Goal: Navigation & Orientation: Go to known website

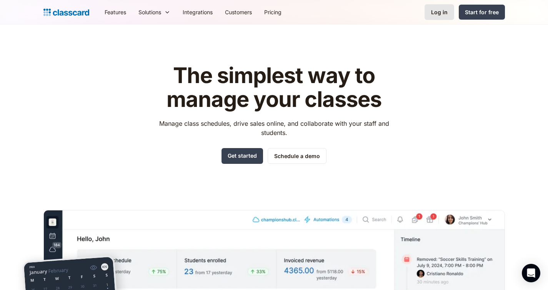
click at [448, 8] on link "Log in" at bounding box center [440, 12] width 30 height 16
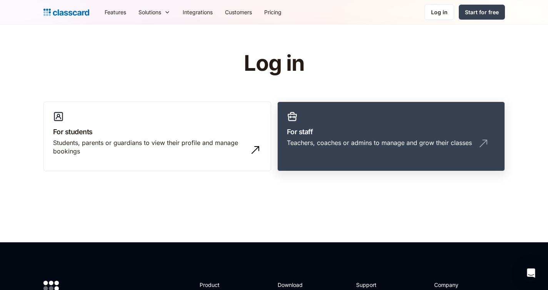
click at [283, 130] on link "For staff Teachers, coaches or admins to manage and grow their classes" at bounding box center [391, 137] width 228 height 70
